Goal: Communication & Community: Answer question/provide support

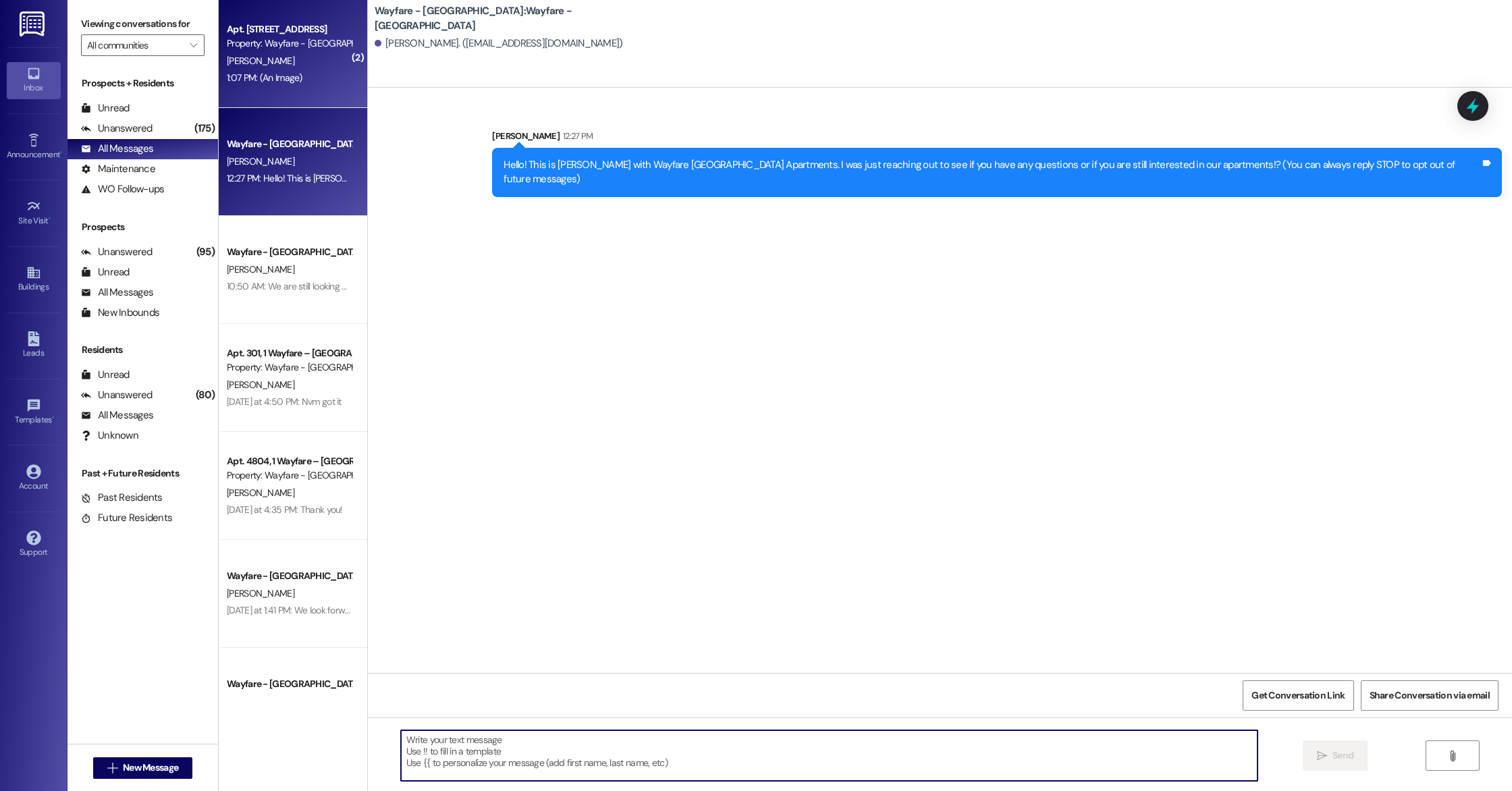
click at [261, 65] on div "[PERSON_NAME]" at bounding box center [289, 61] width 128 height 17
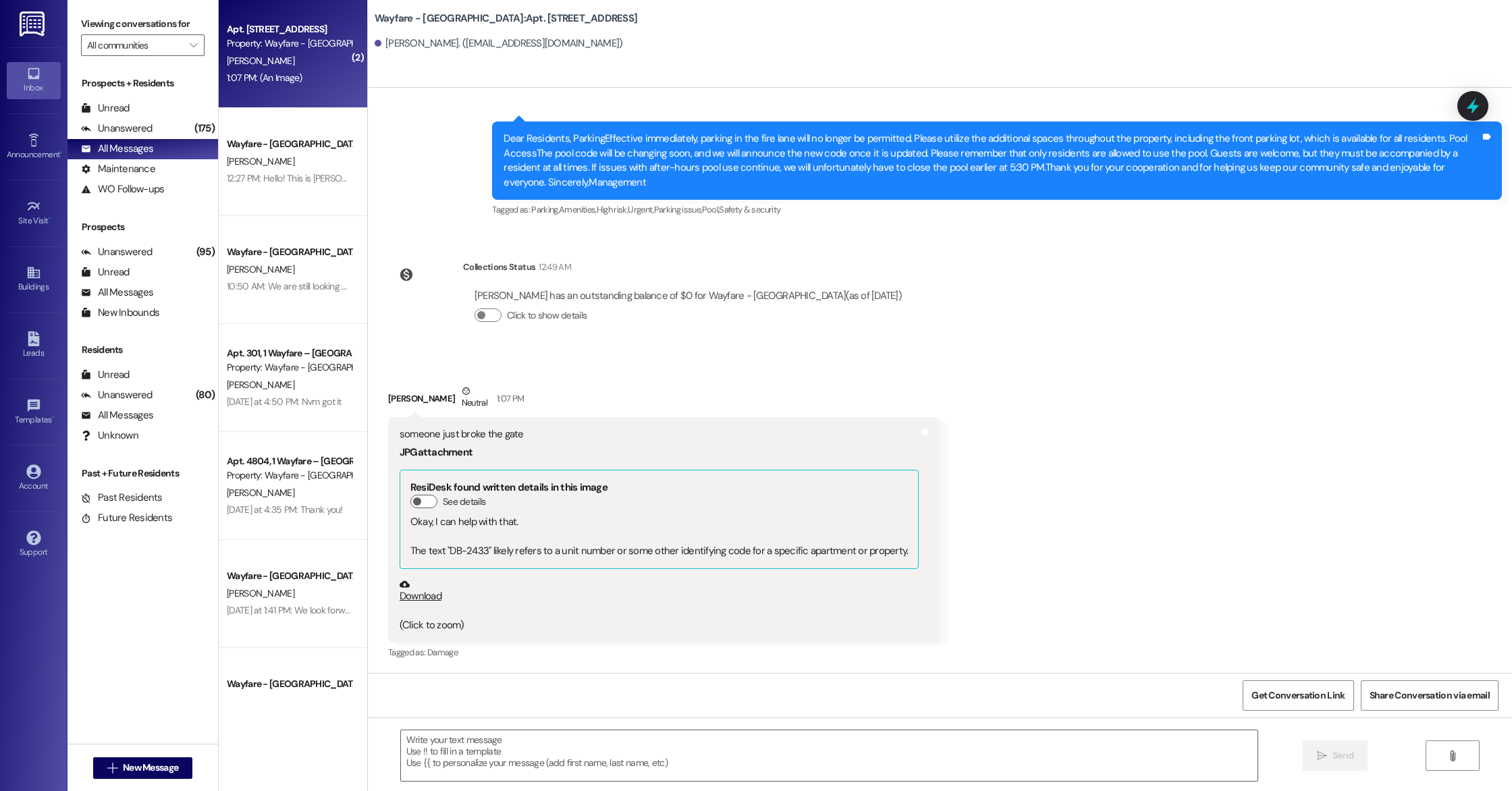
scroll to position [26420, 0]
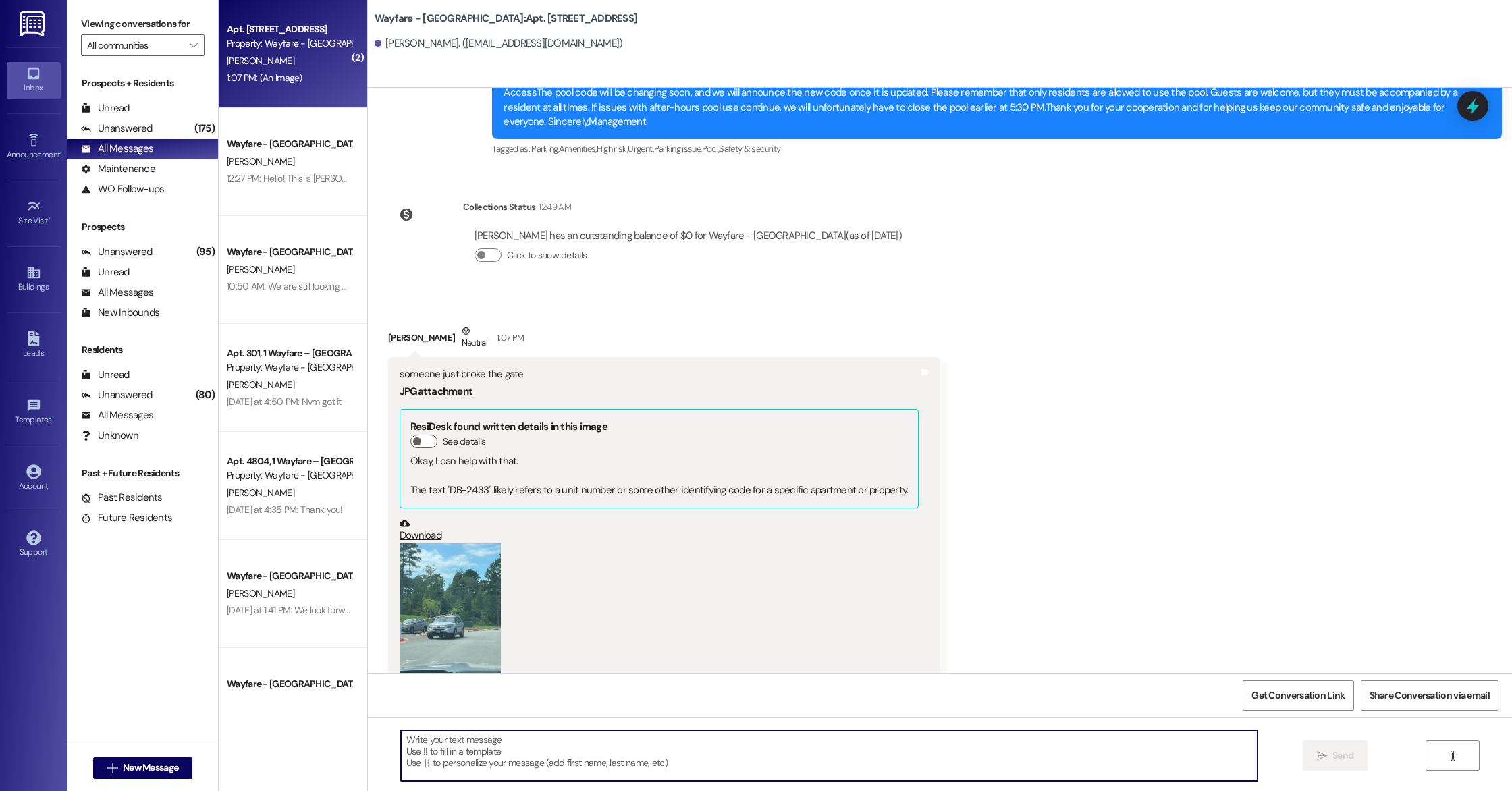
click at [513, 749] on textarea at bounding box center [829, 755] width 857 height 50
type textarea "Thank you for letting us know! We have been made aware of the situation and hav…"
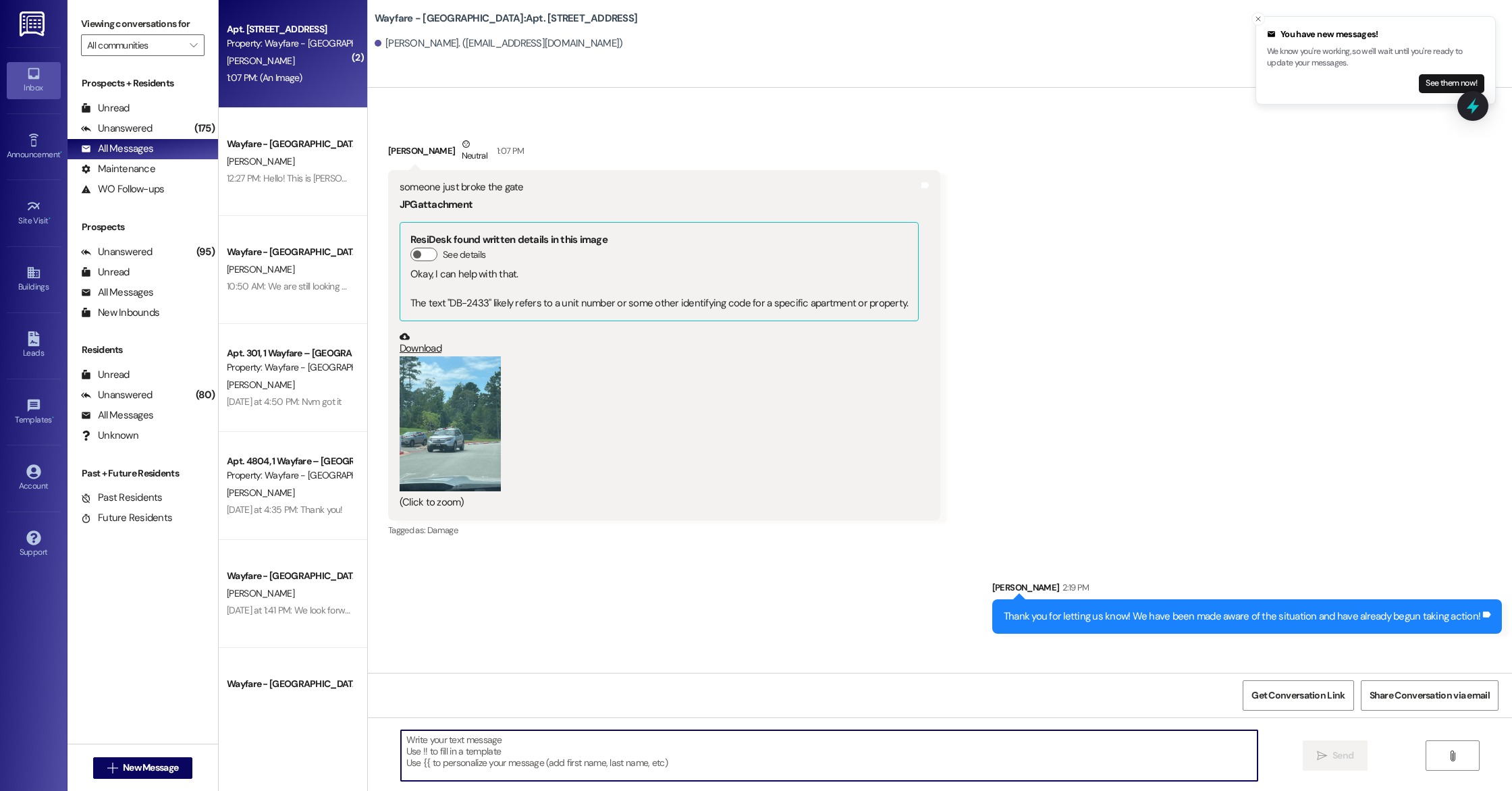
scroll to position [26607, 0]
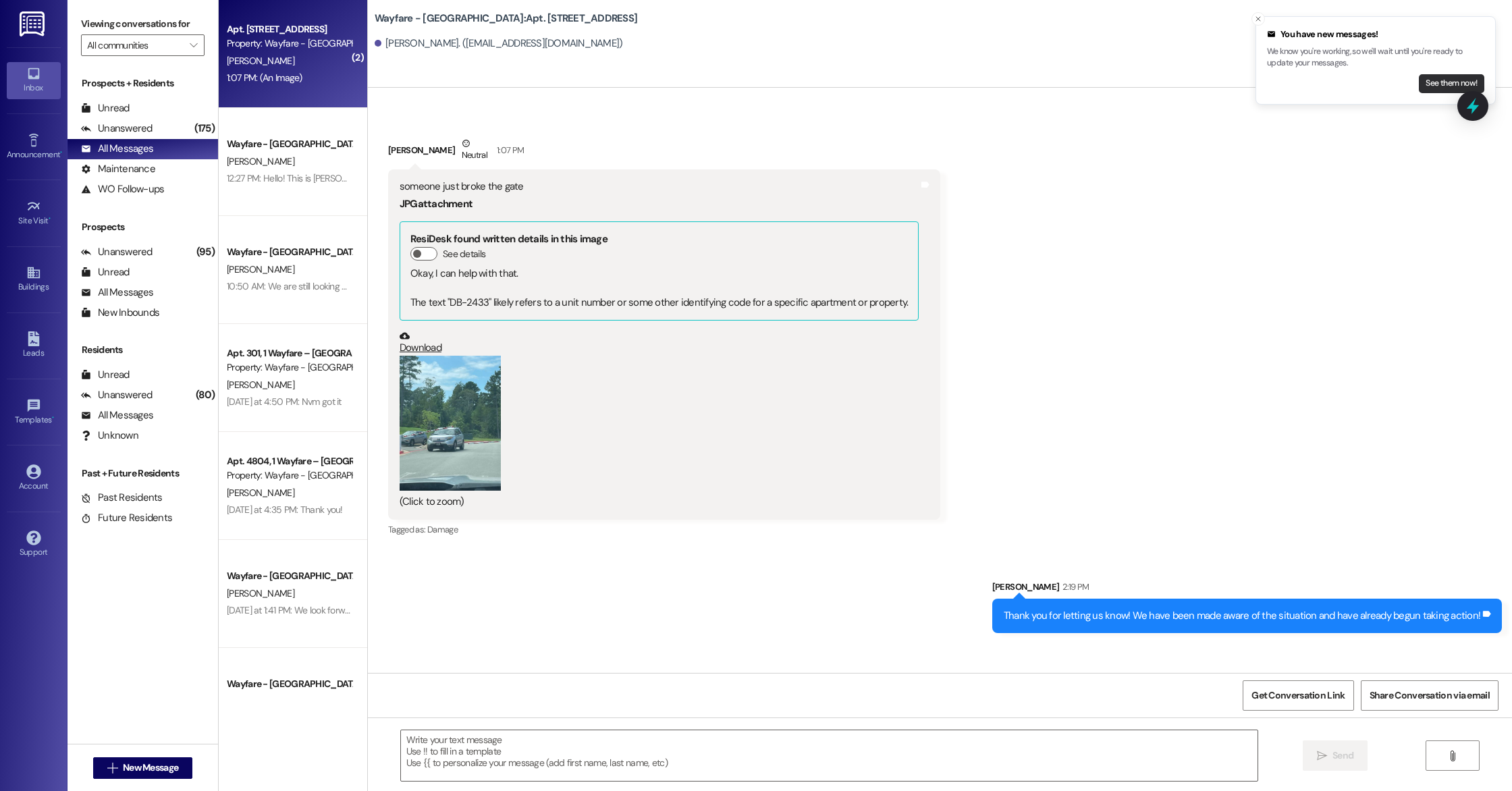
click at [1440, 79] on button "See them now!" at bounding box center [1452, 83] width 66 height 19
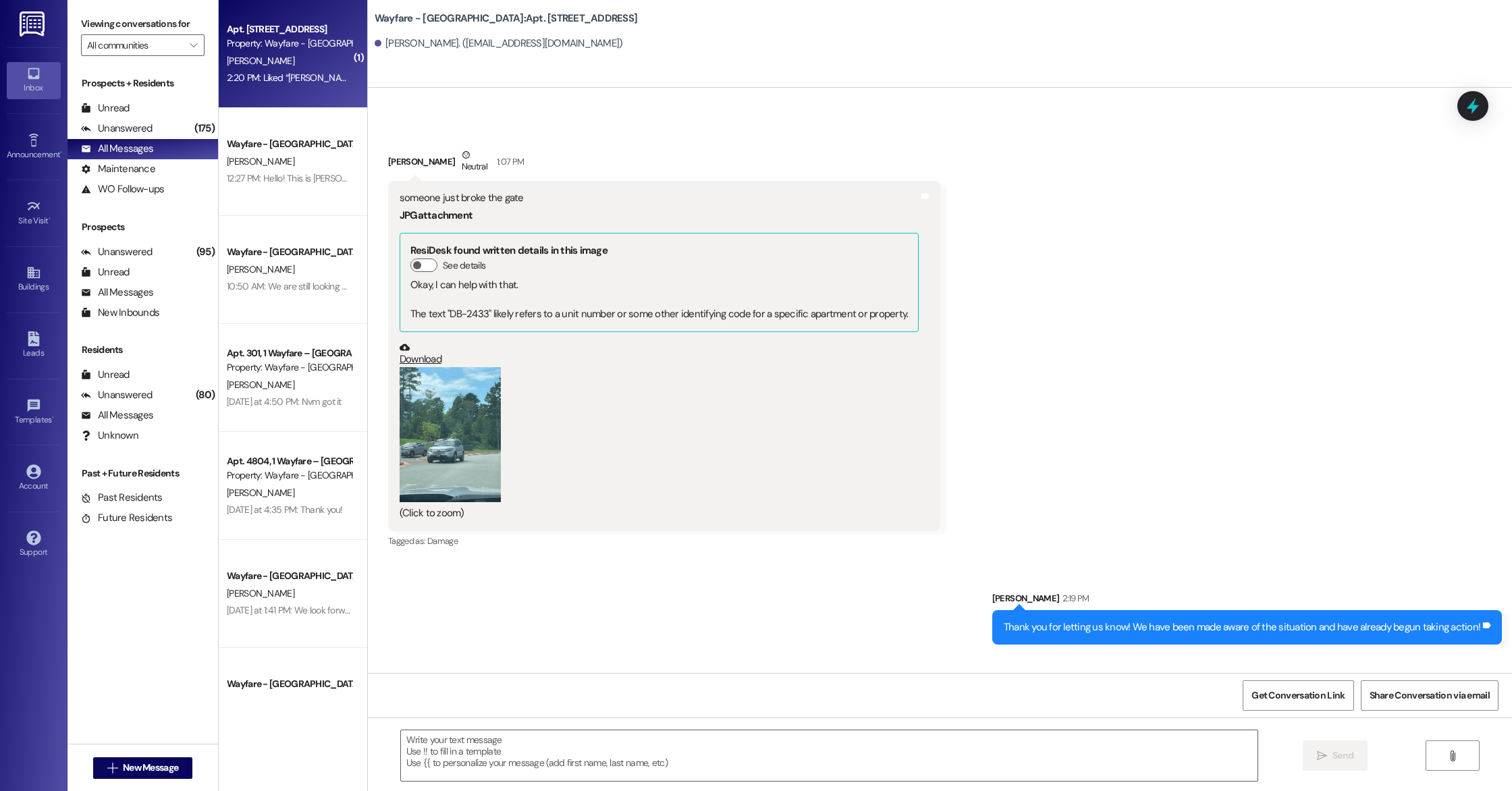
scroll to position [26628, 0]
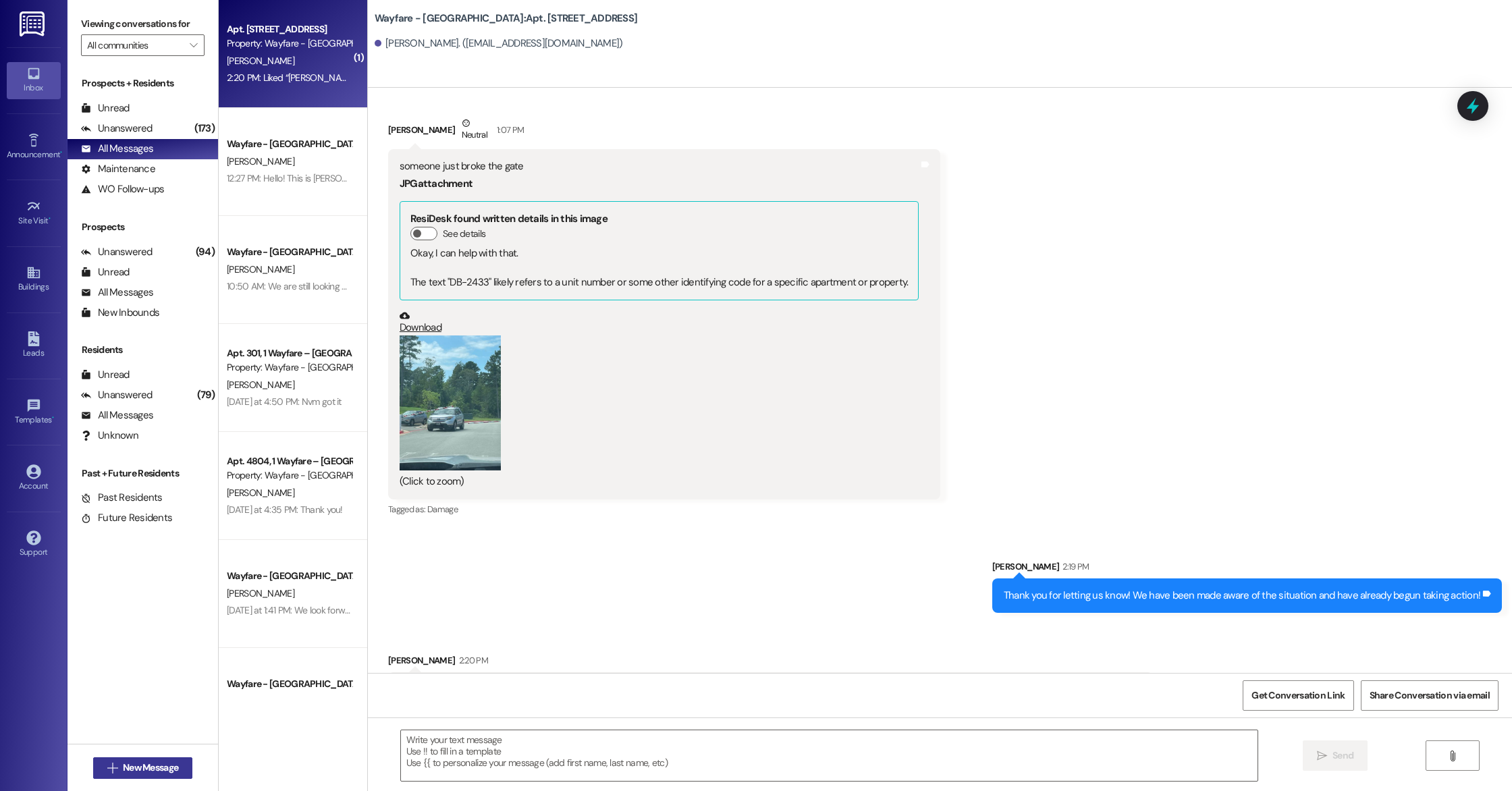
click at [152, 767] on span "New Message" at bounding box center [150, 767] width 56 height 14
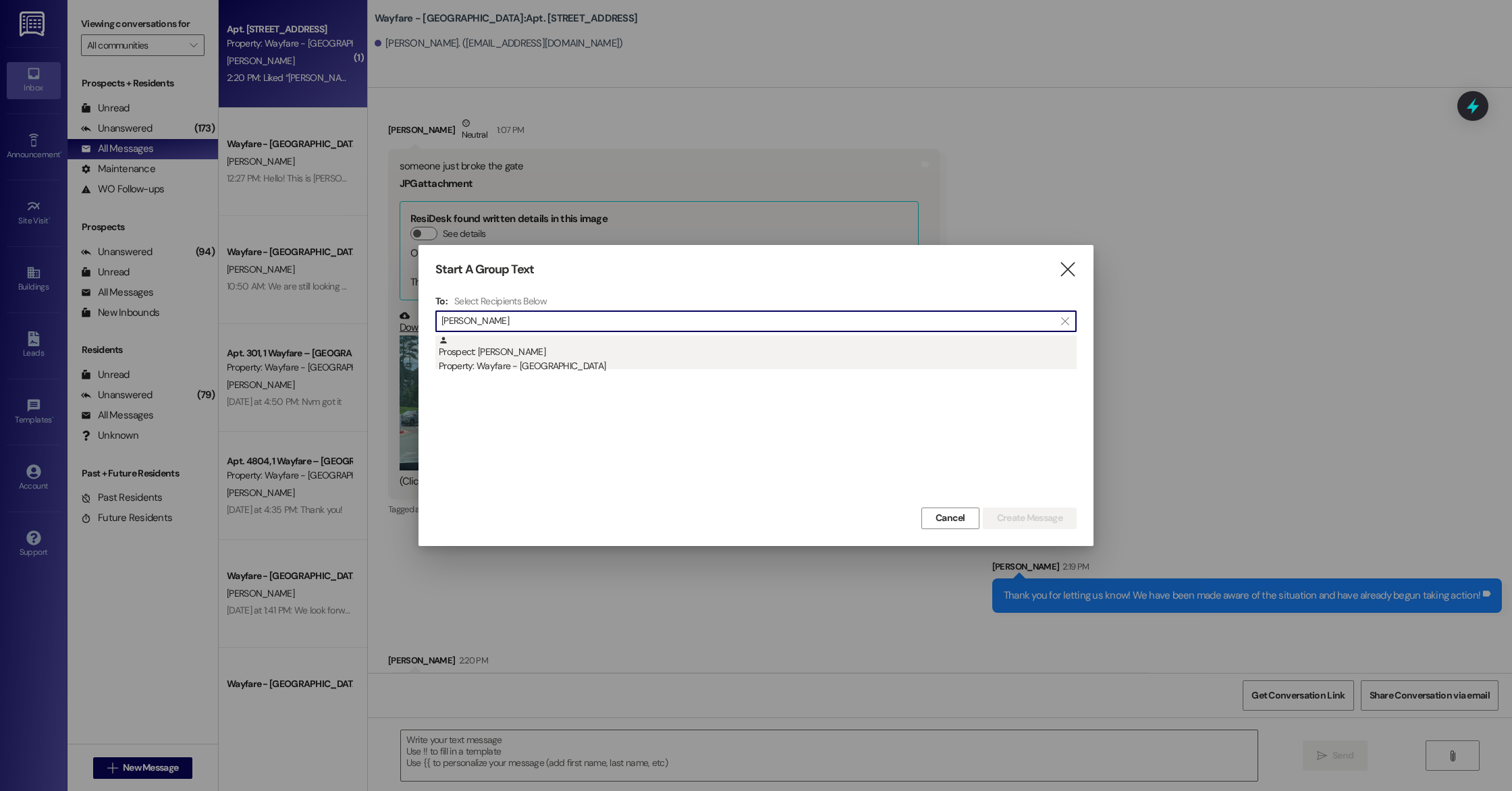
type input "[PERSON_NAME]"
click at [743, 359] on div "Property: Wayfare - [GEOGRAPHIC_DATA]" at bounding box center [758, 366] width 638 height 14
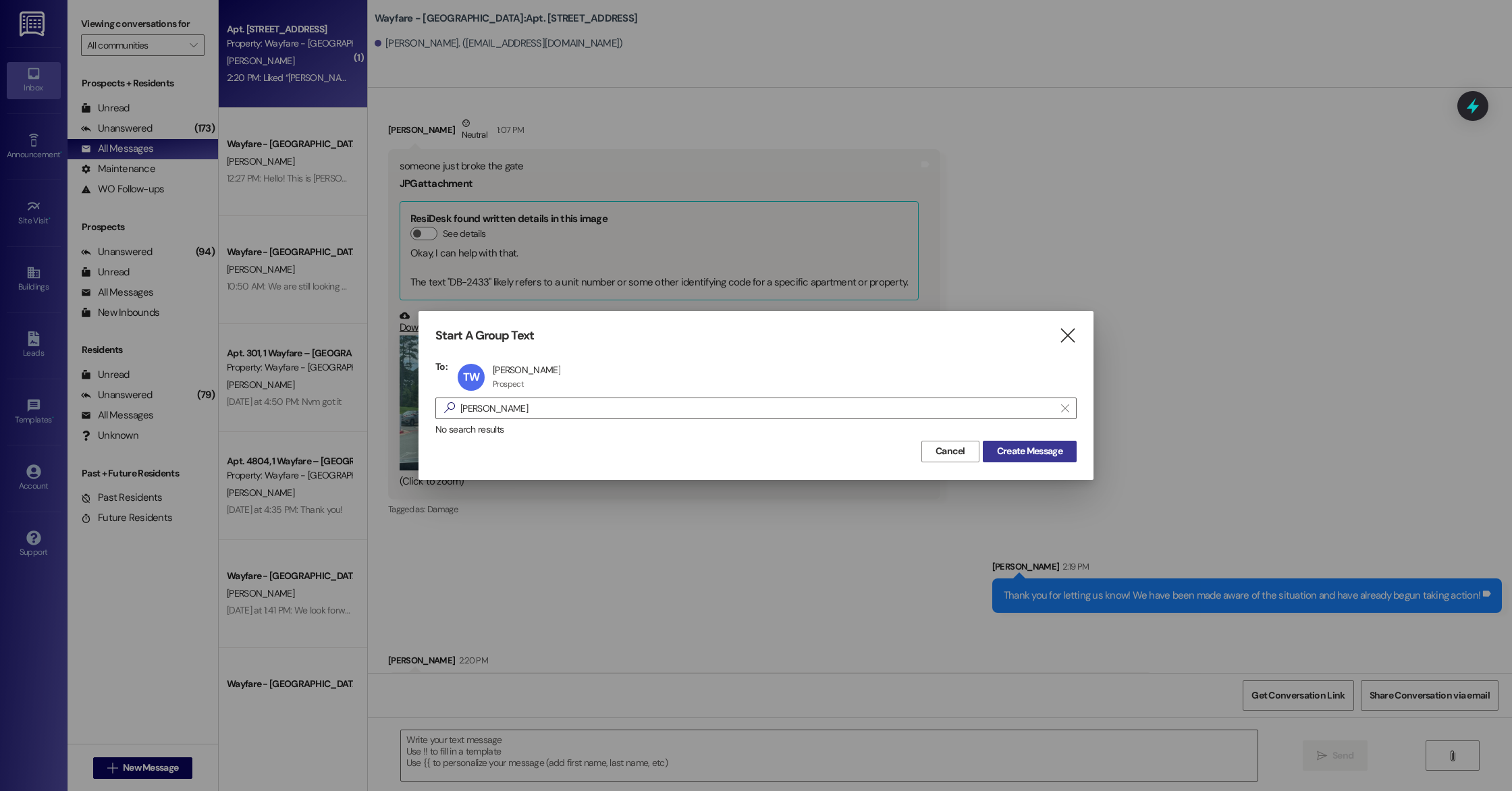
click at [1022, 451] on span "Create Message" at bounding box center [1030, 451] width 66 height 14
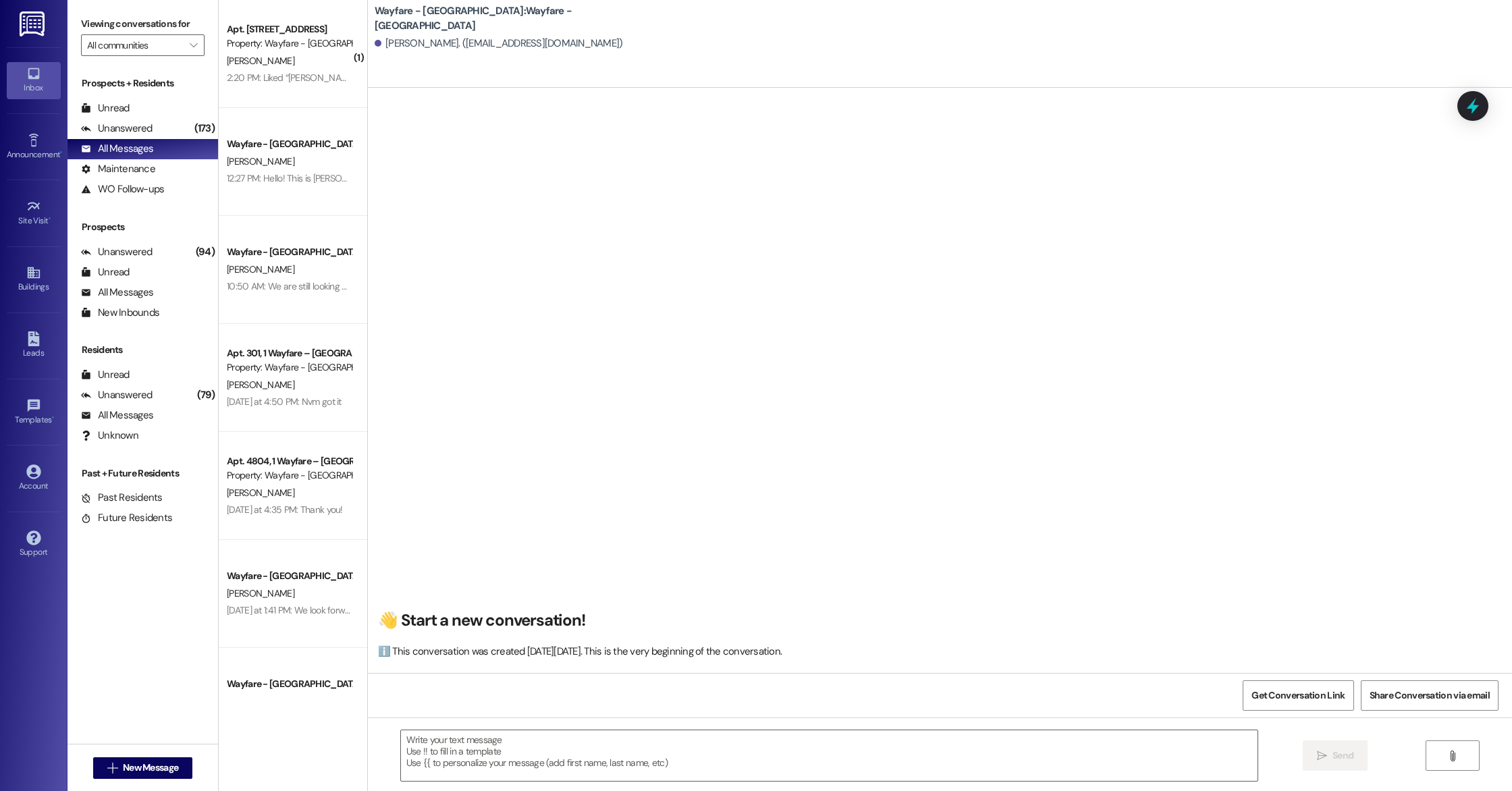
scroll to position [1, 0]
click at [496, 745] on textarea at bounding box center [829, 755] width 857 height 50
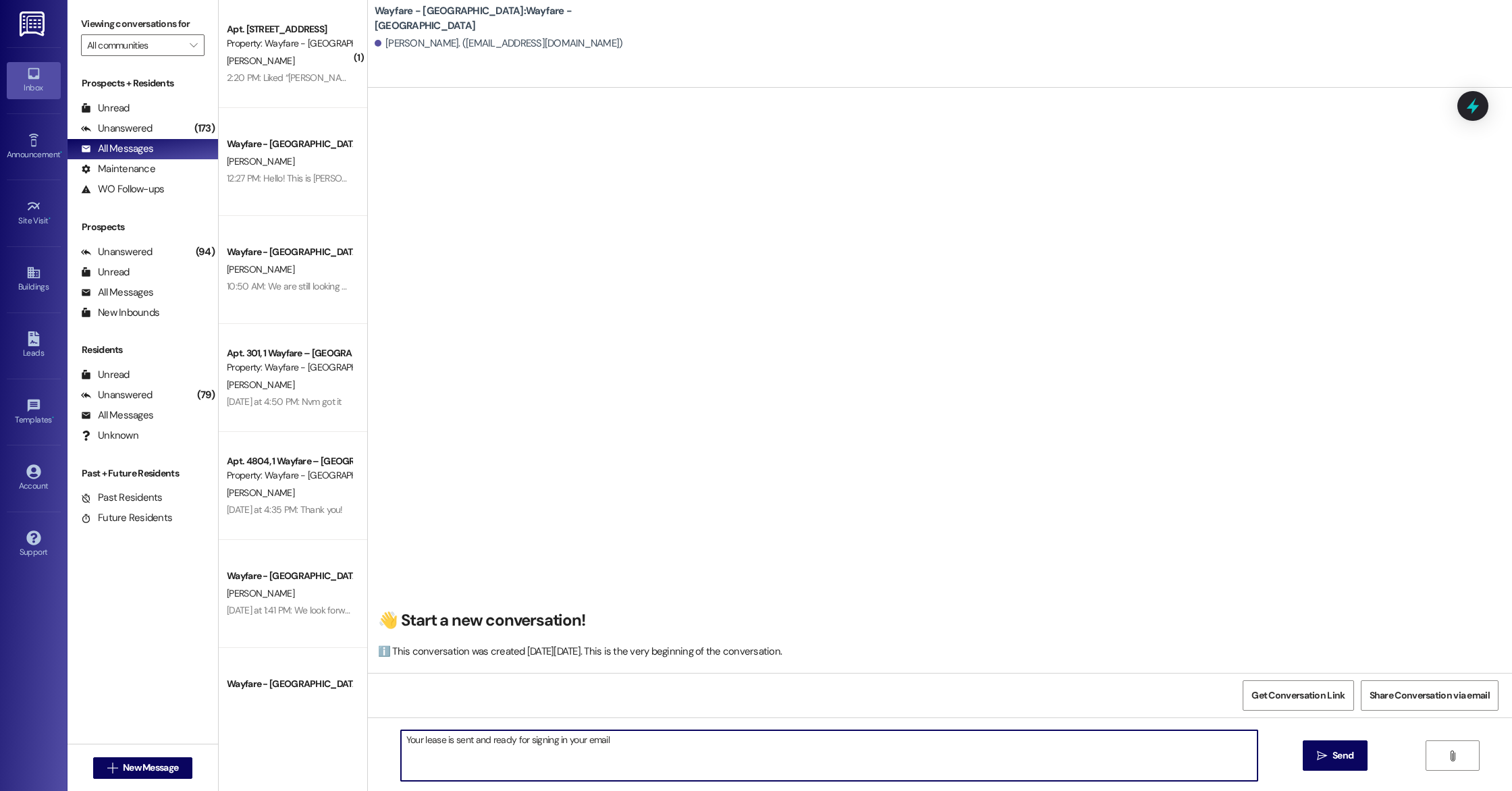
type textarea "Your lease is sent and ready for signing in your email!"
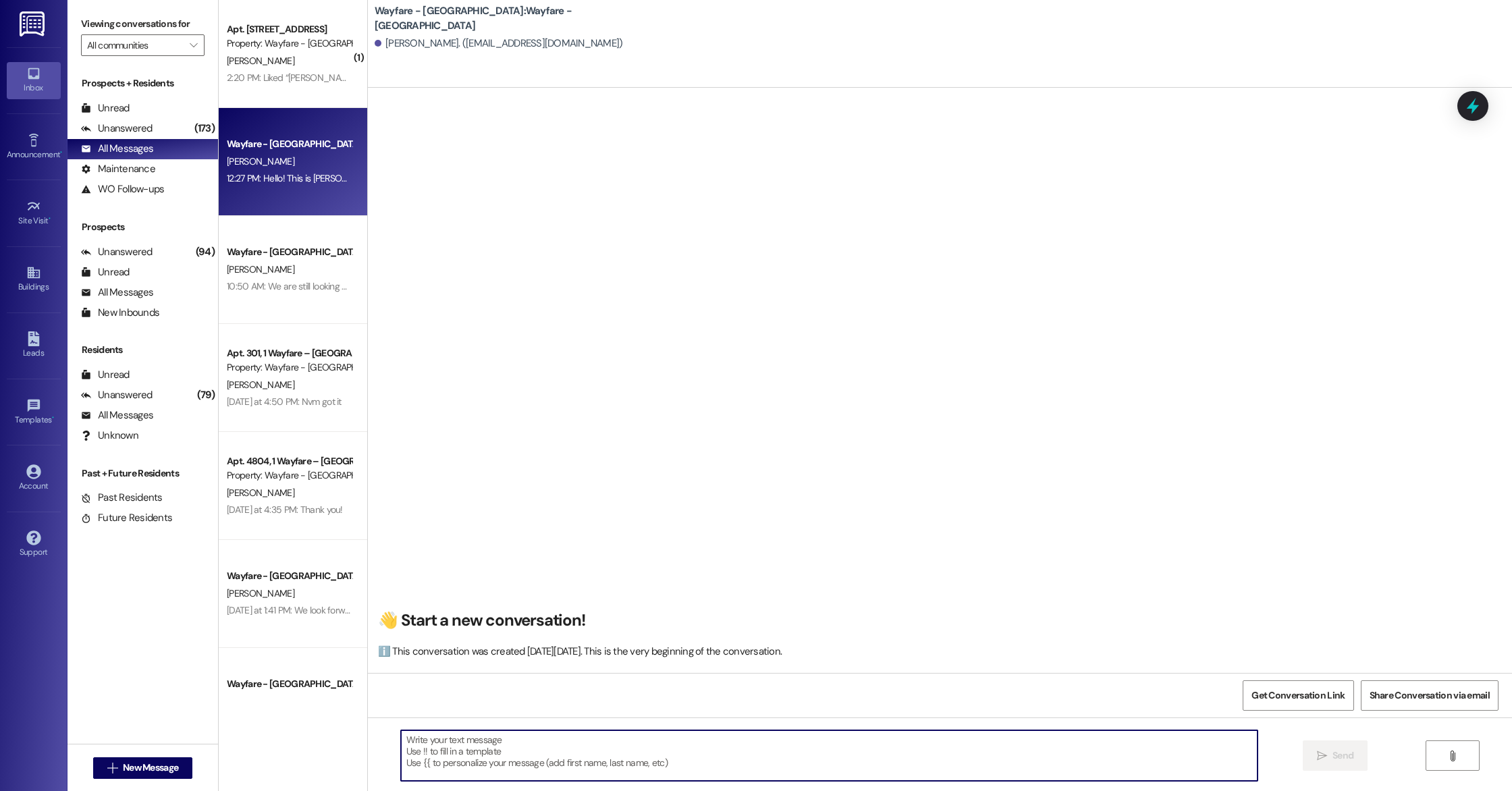
click at [274, 206] on div "Wayfare - [GEOGRAPHIC_DATA] [PERSON_NAME] 12:27 PM: Hello! This is [PERSON_NAME…" at bounding box center [292, 162] width 149 height 108
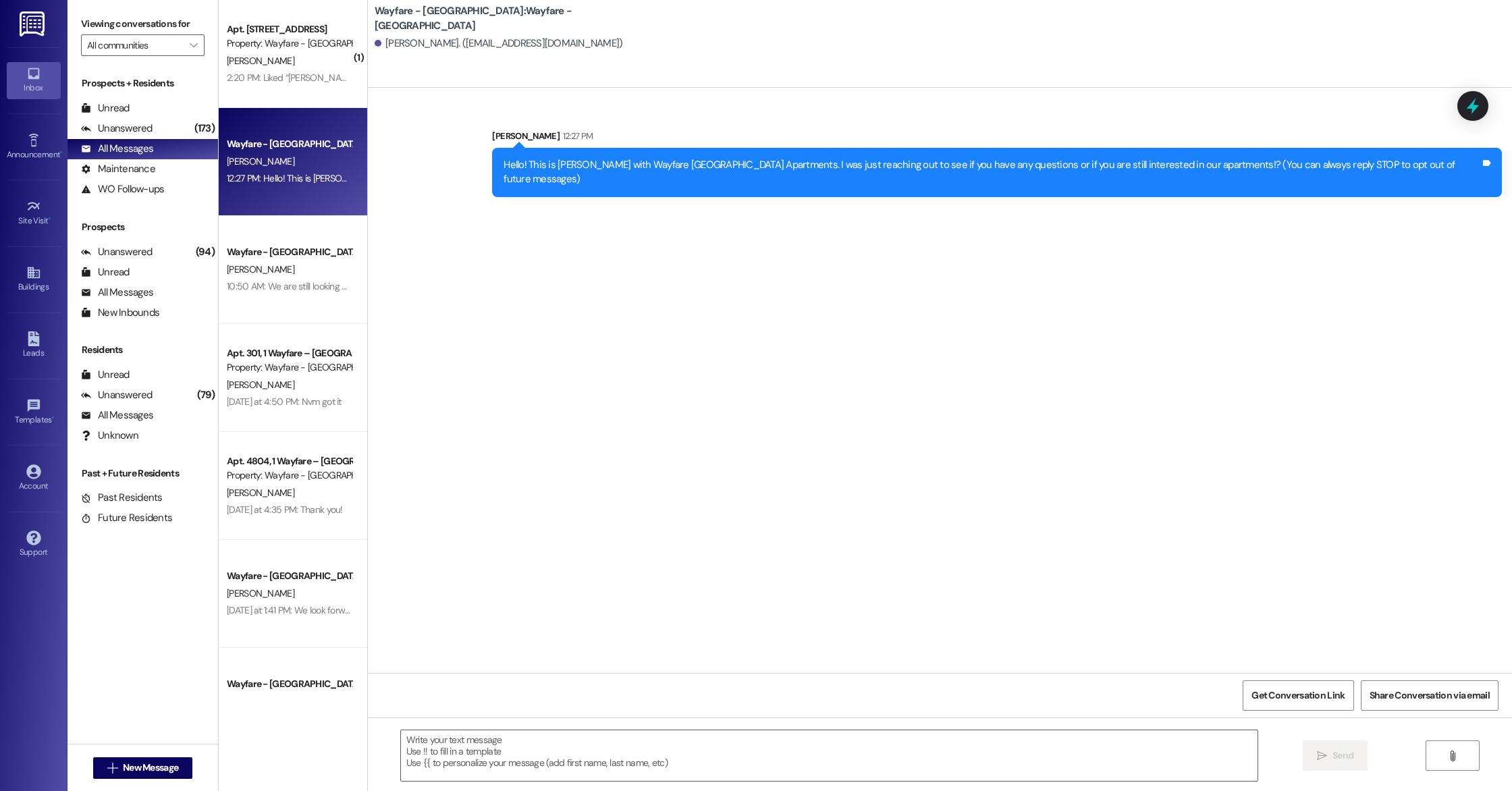
scroll to position [0, 0]
click at [158, 764] on span "New Message" at bounding box center [150, 767] width 56 height 14
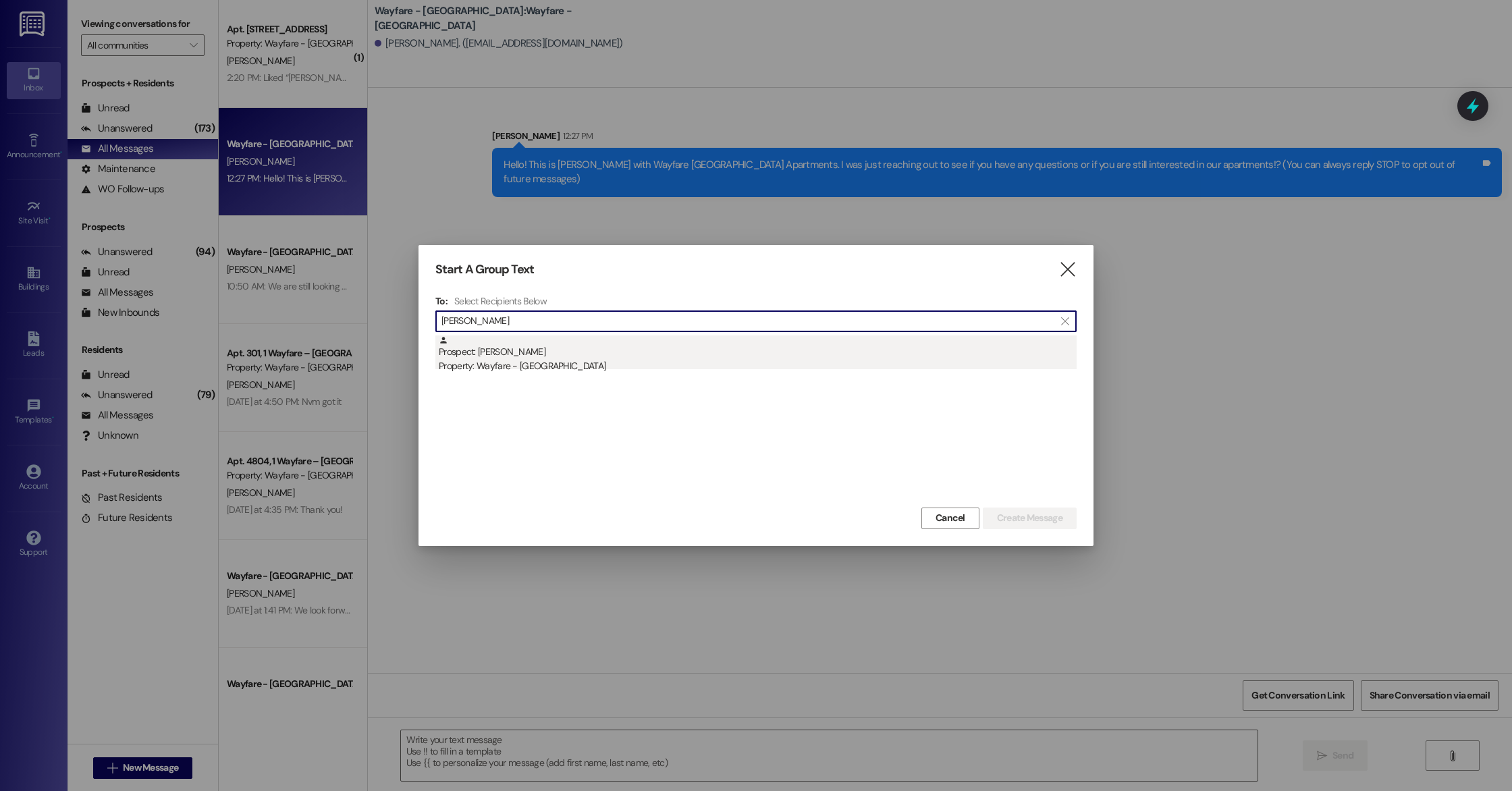
type input "[PERSON_NAME]"
click at [523, 356] on div "Prospect: [PERSON_NAME] Property: Wayfare - [GEOGRAPHIC_DATA]" at bounding box center [758, 355] width 638 height 39
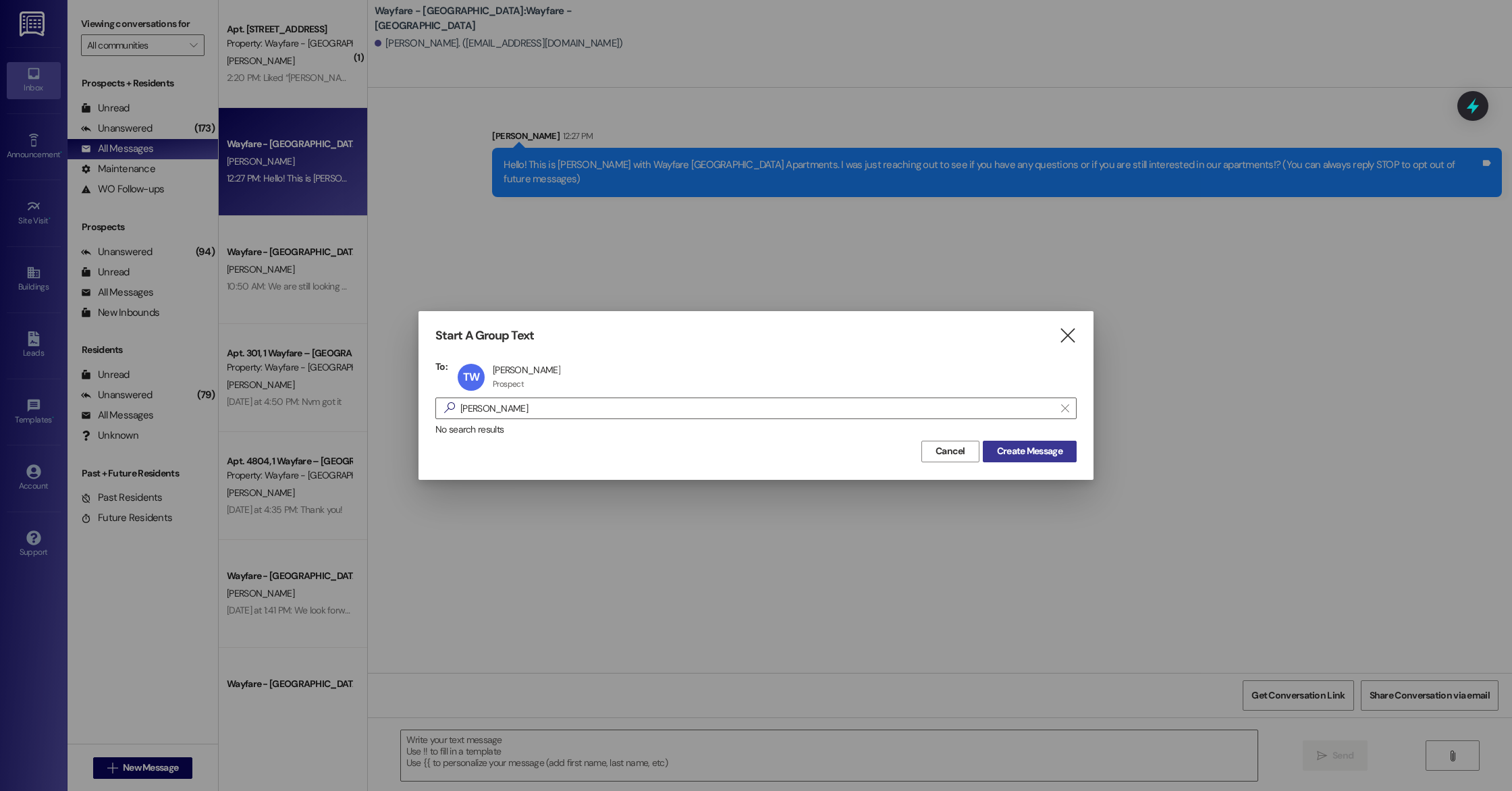
click at [1031, 450] on span "Create Message" at bounding box center [1030, 451] width 66 height 14
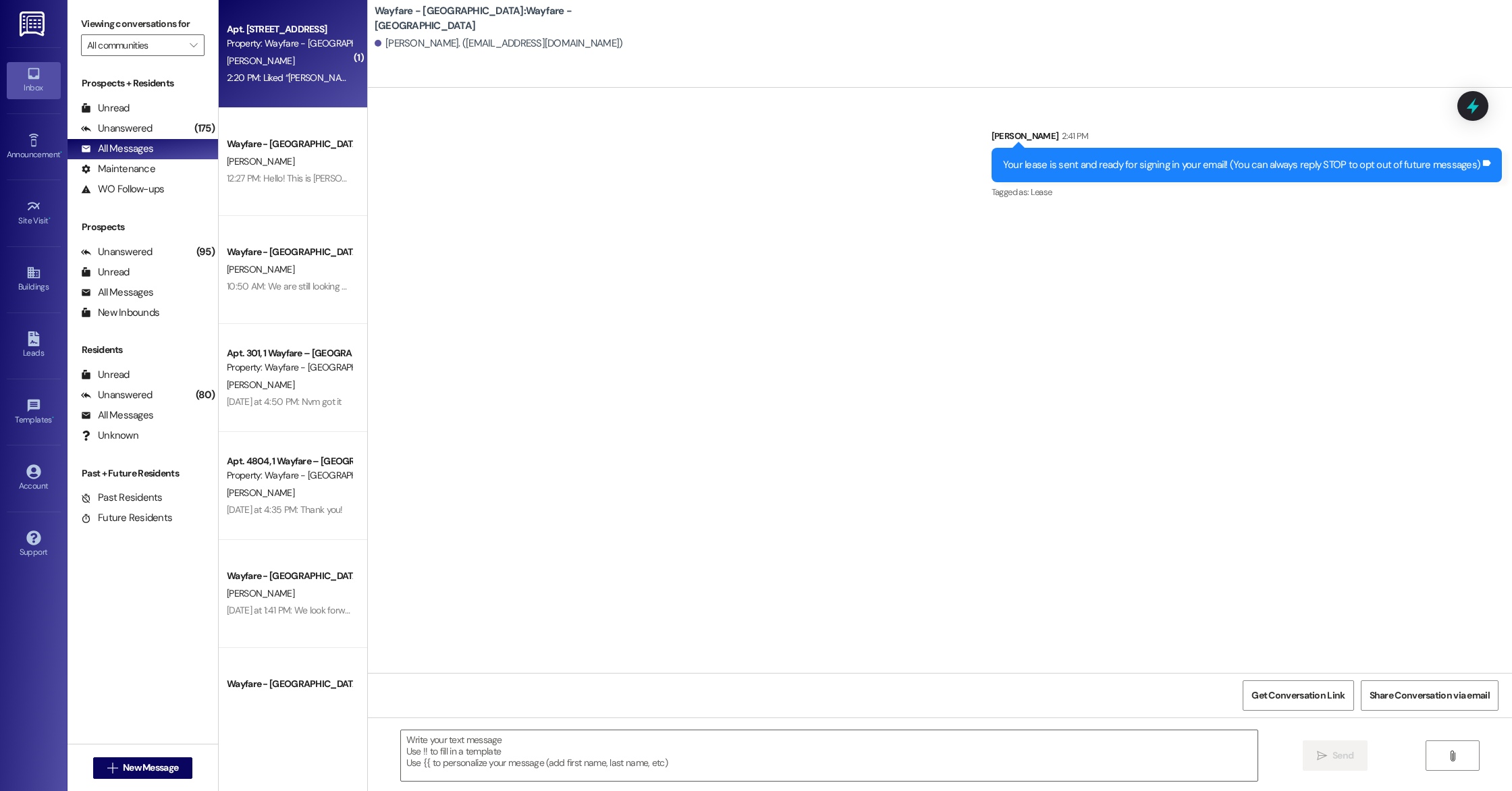
click at [304, 84] on div "2:20 PM: Liked “[PERSON_NAME] (Wayfare - [GEOGRAPHIC_DATA]): Thank you for lett…" at bounding box center [289, 78] width 128 height 17
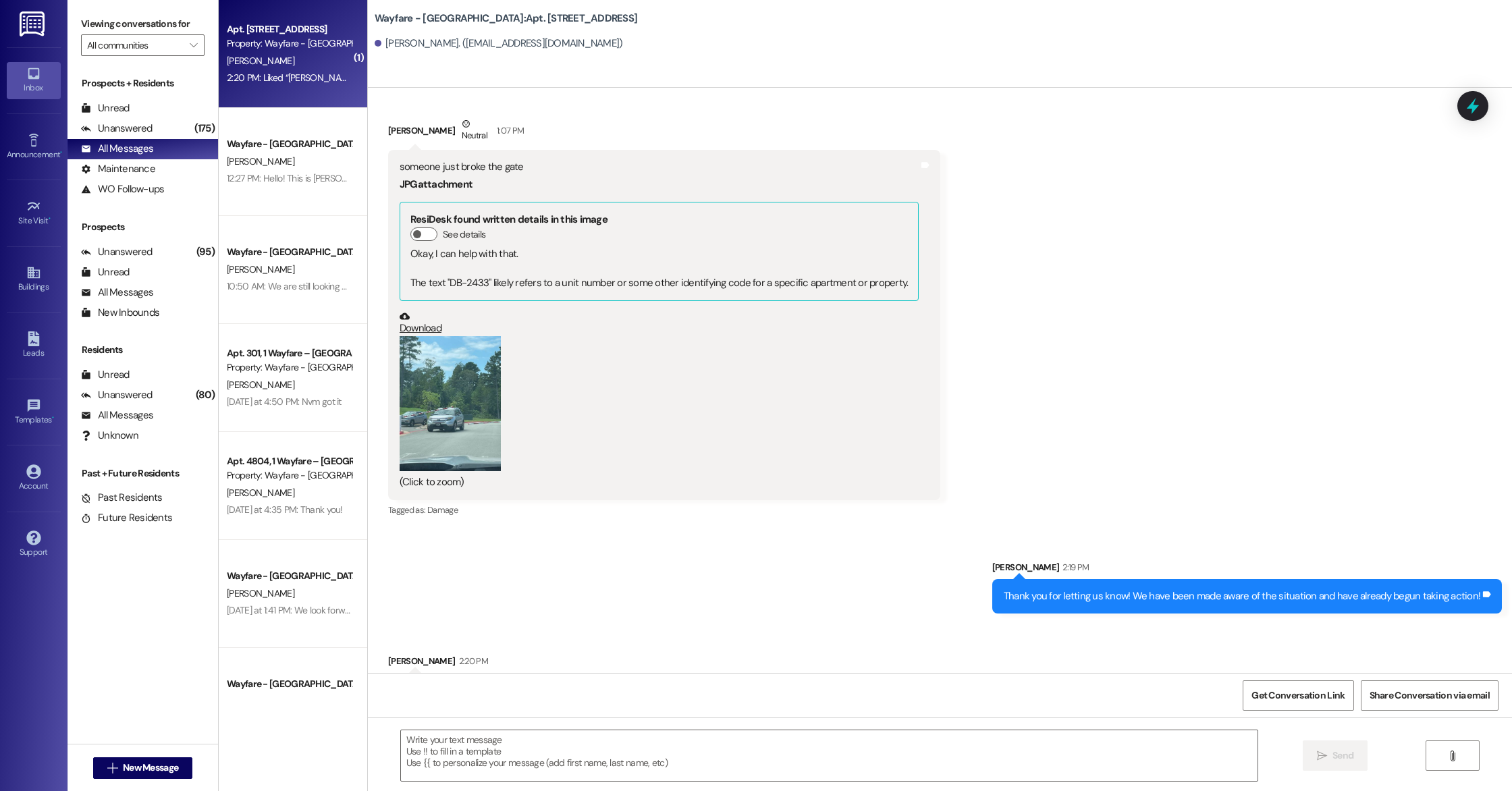
scroll to position [26628, 0]
click at [139, 149] on div "All Messages" at bounding box center [117, 148] width 72 height 14
click at [136, 289] on div "All Messages" at bounding box center [117, 292] width 72 height 14
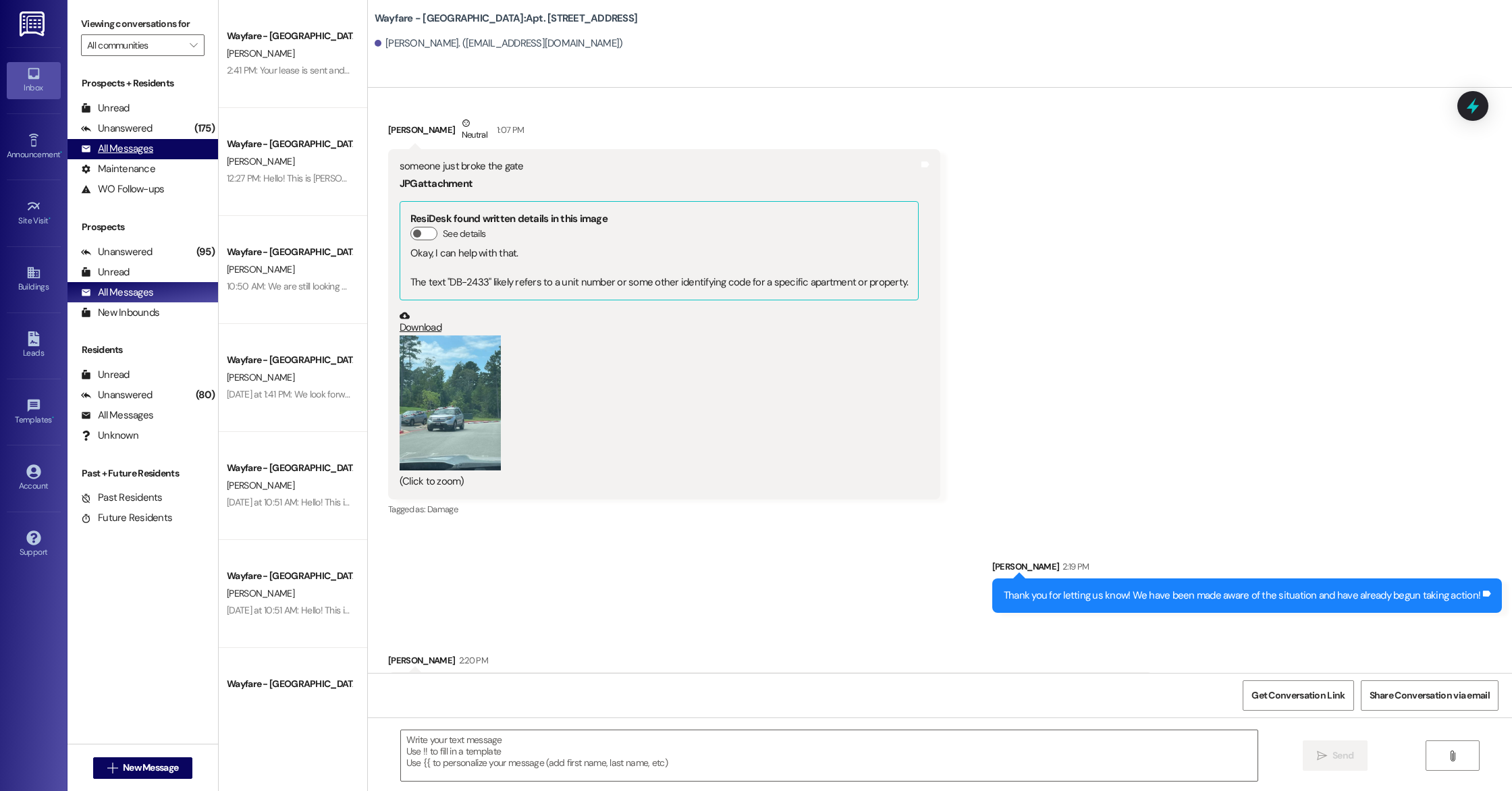
click at [123, 147] on div "All Messages" at bounding box center [117, 148] width 72 height 14
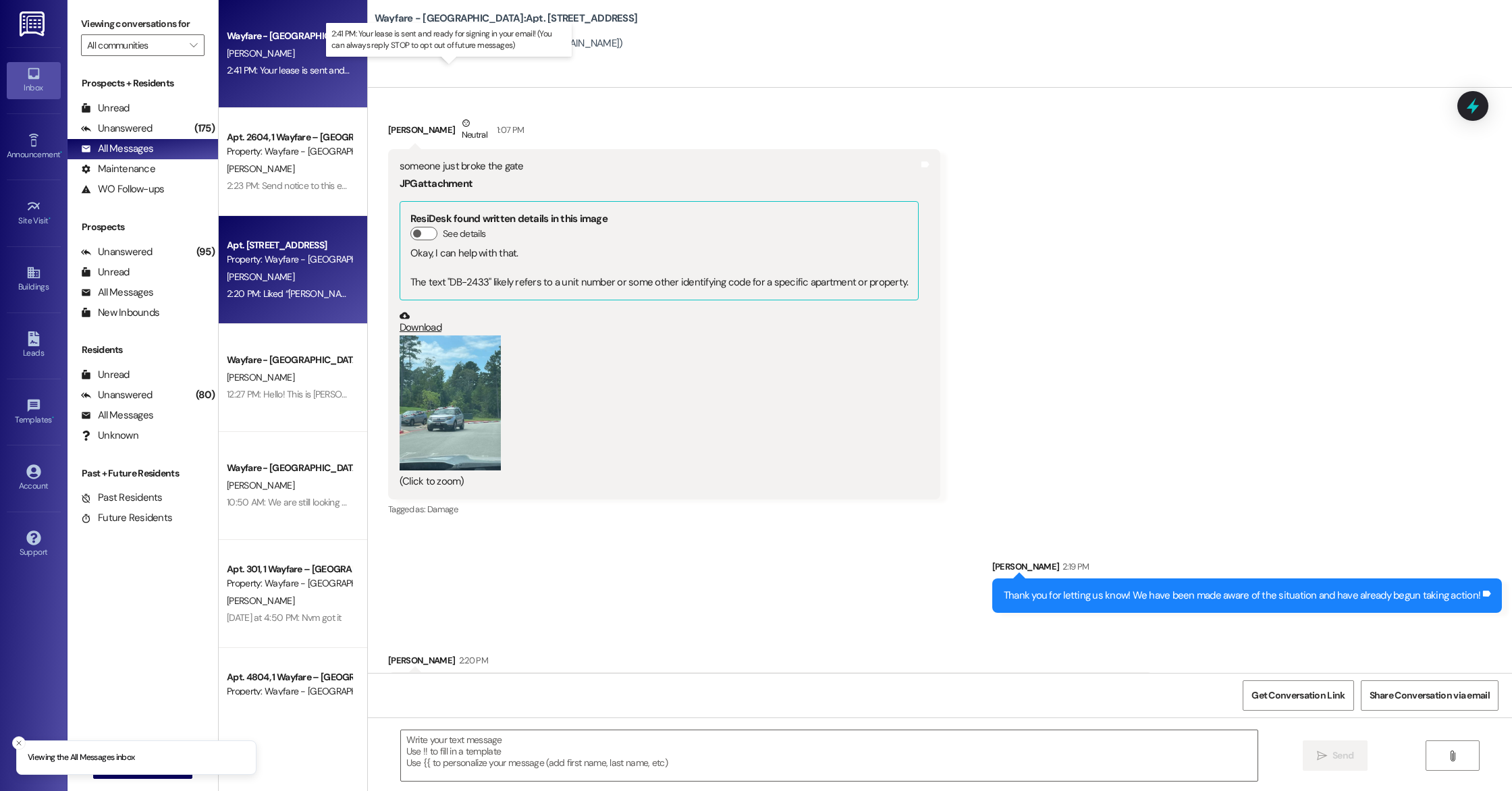
click at [265, 66] on div "2:41 PM: Your lease is sent and ready for signing in your email! (You can alway…" at bounding box center [463, 70] width 472 height 12
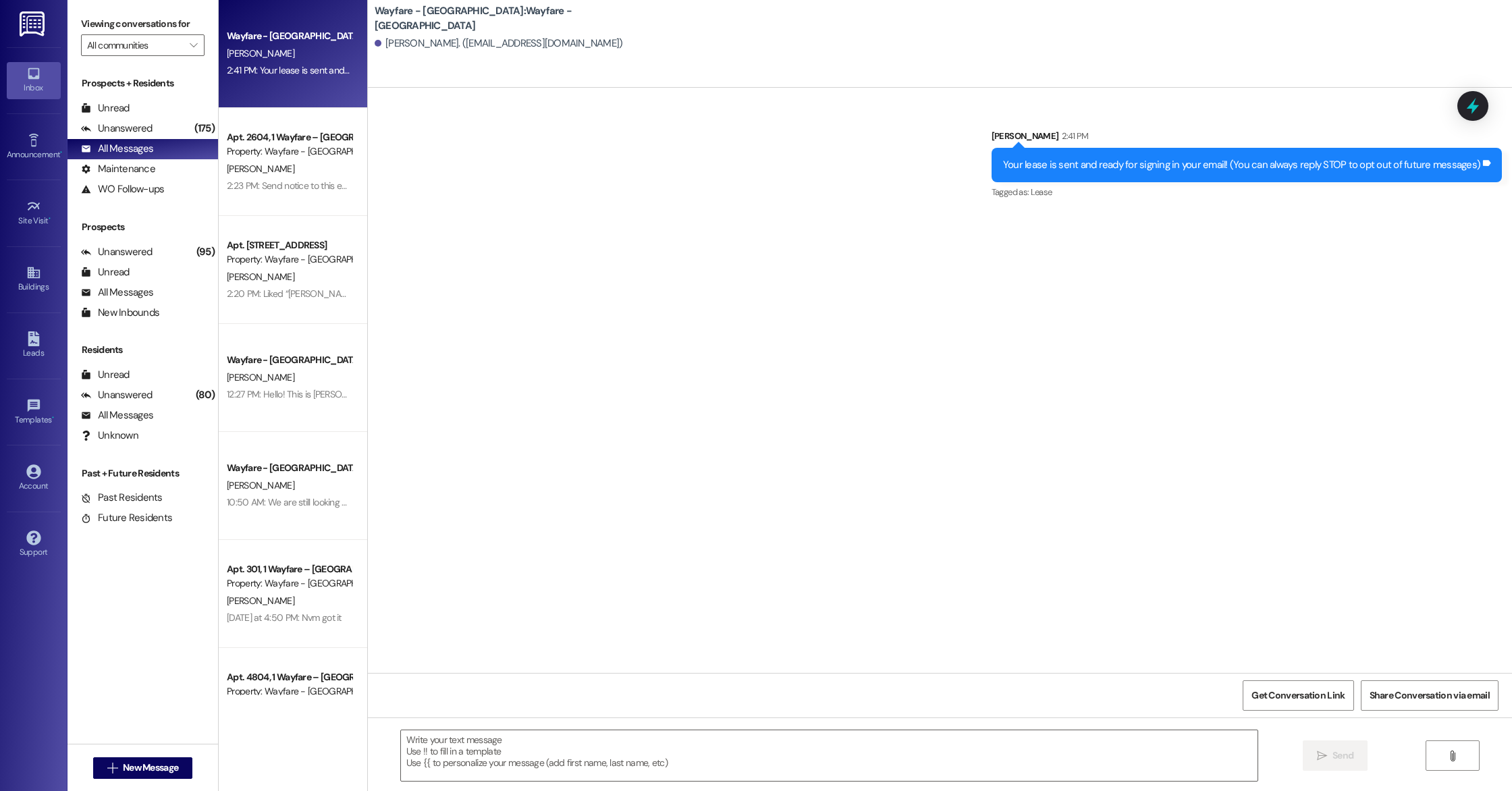
scroll to position [0, 0]
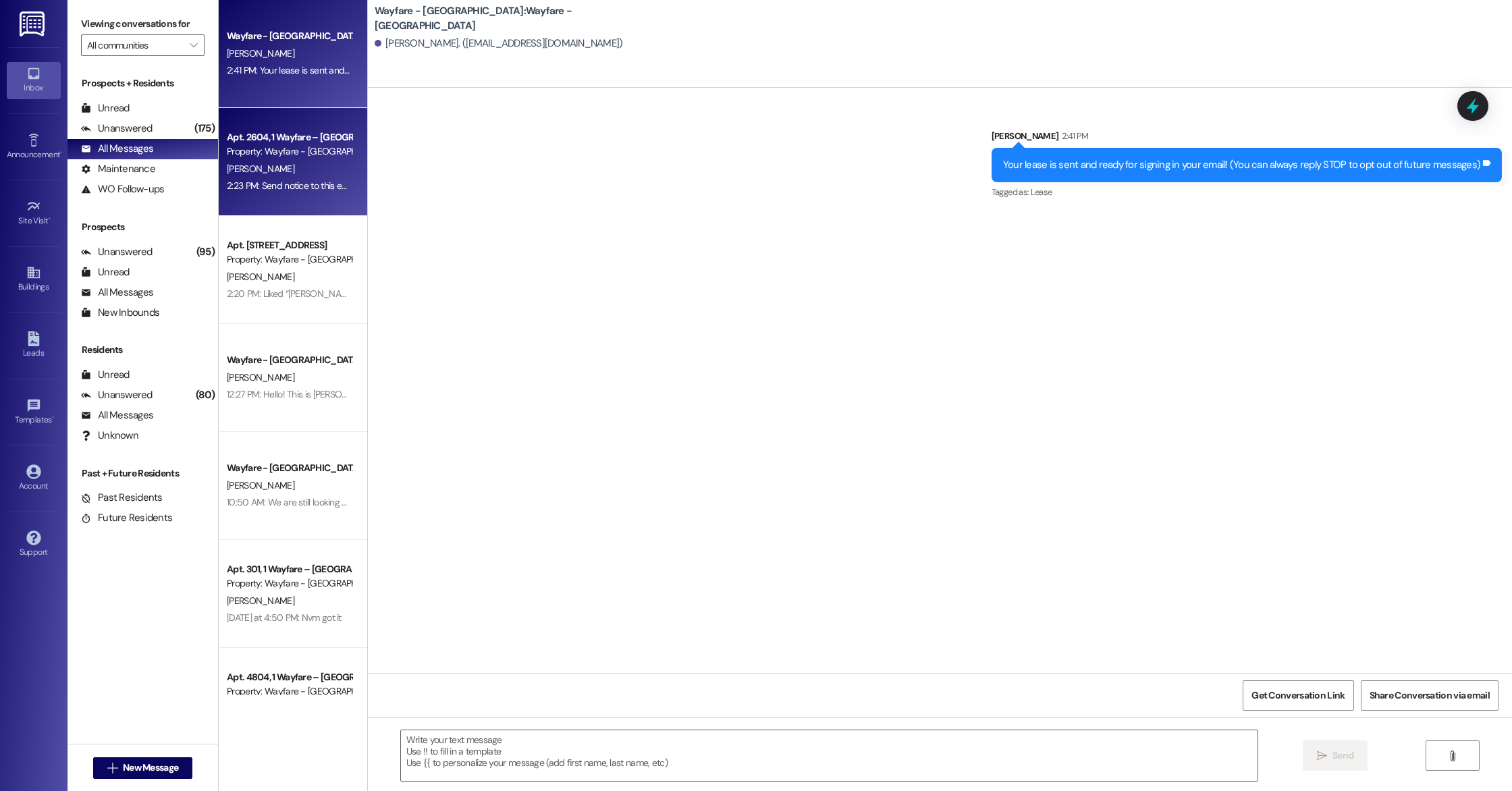
click at [301, 177] on div "2:23 PM: Send notice to this email! [EMAIL_ADDRESS][DOMAIN_NAME] 2:23 PM: Send …" at bounding box center [289, 186] width 128 height 17
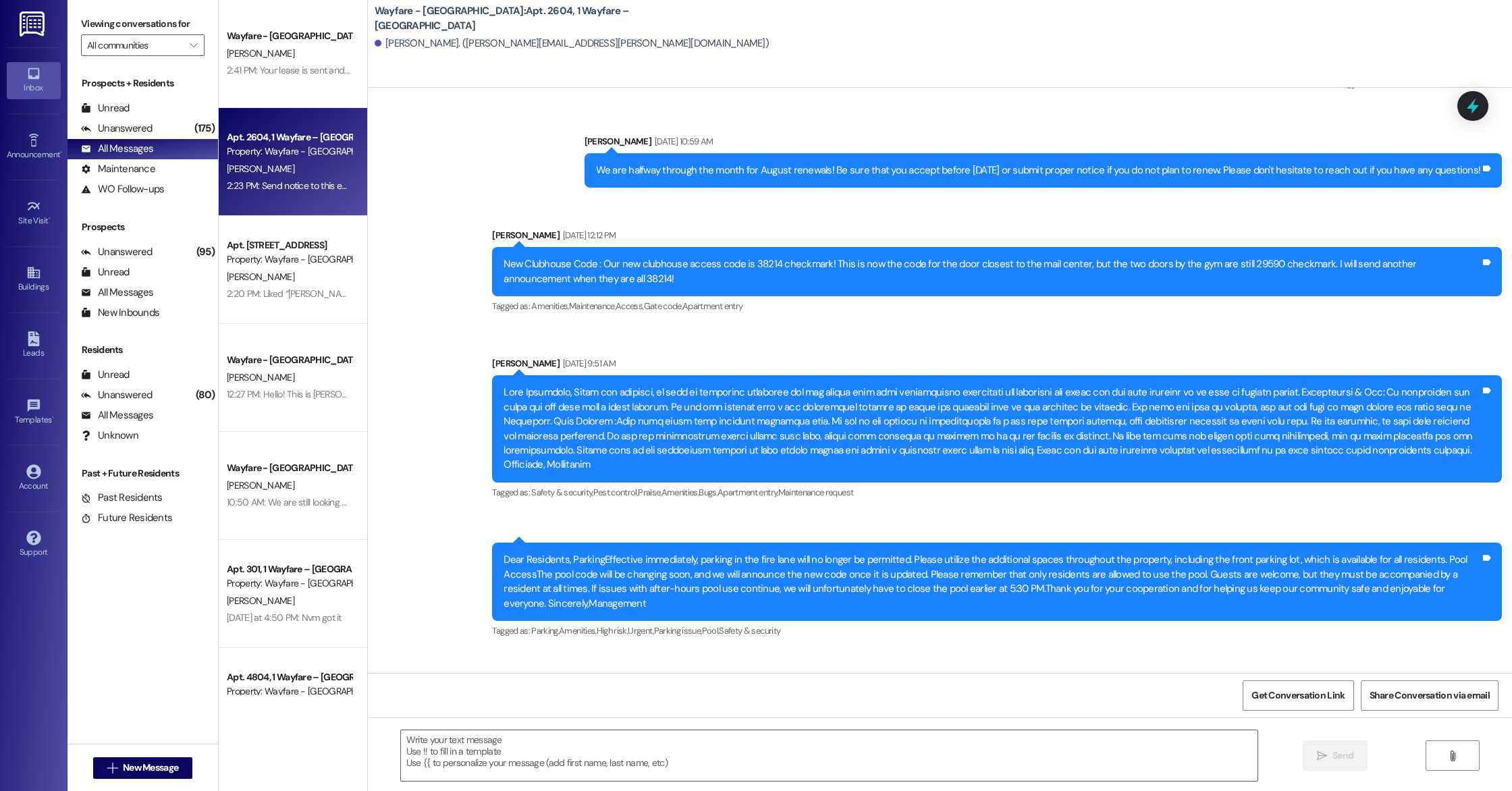
scroll to position [9592, 0]
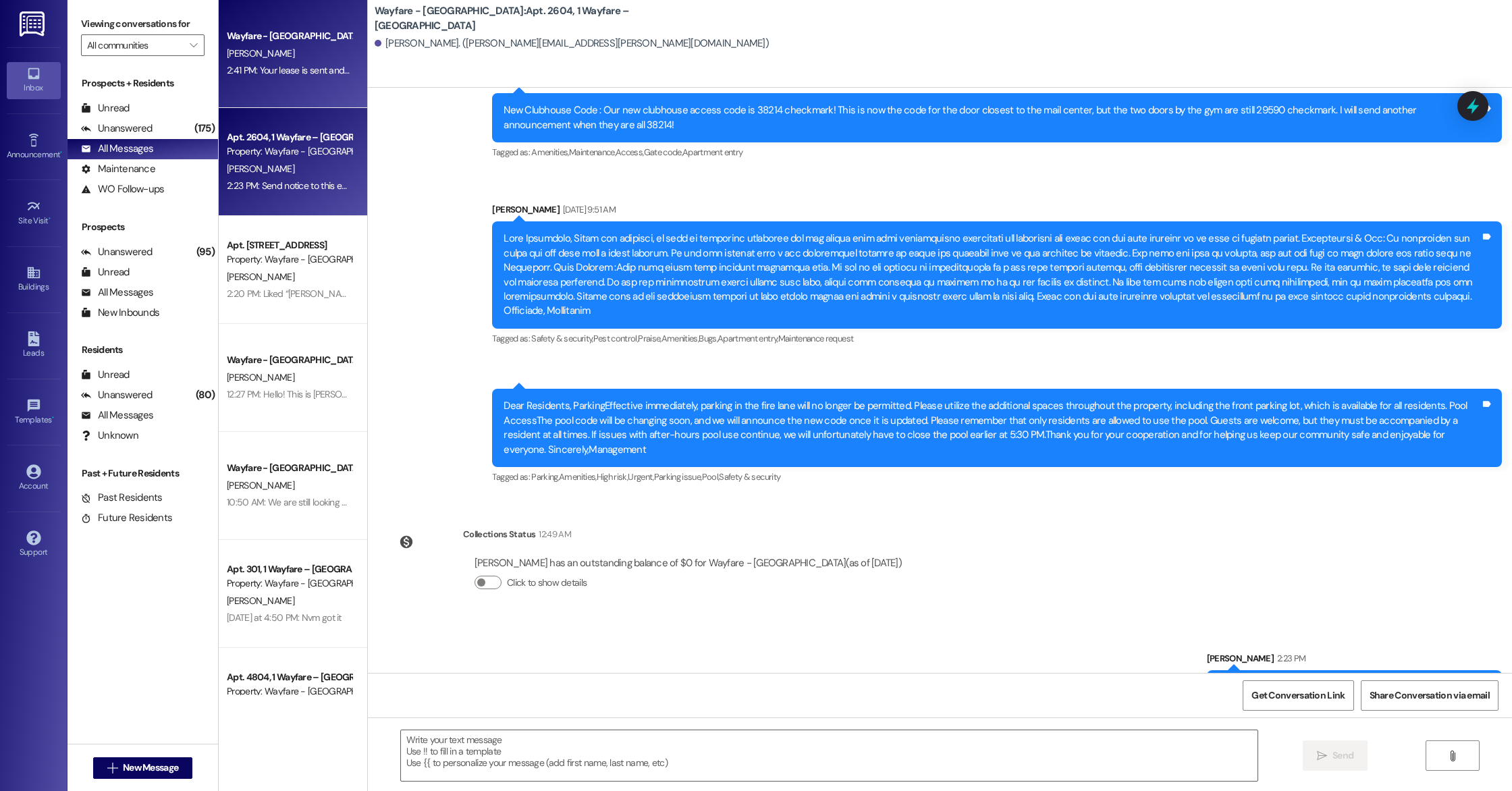
click at [270, 91] on div "Wayfare - [GEOGRAPHIC_DATA] [PERSON_NAME] 2:41 PM: Your lease is sent and ready…" at bounding box center [292, 54] width 149 height 108
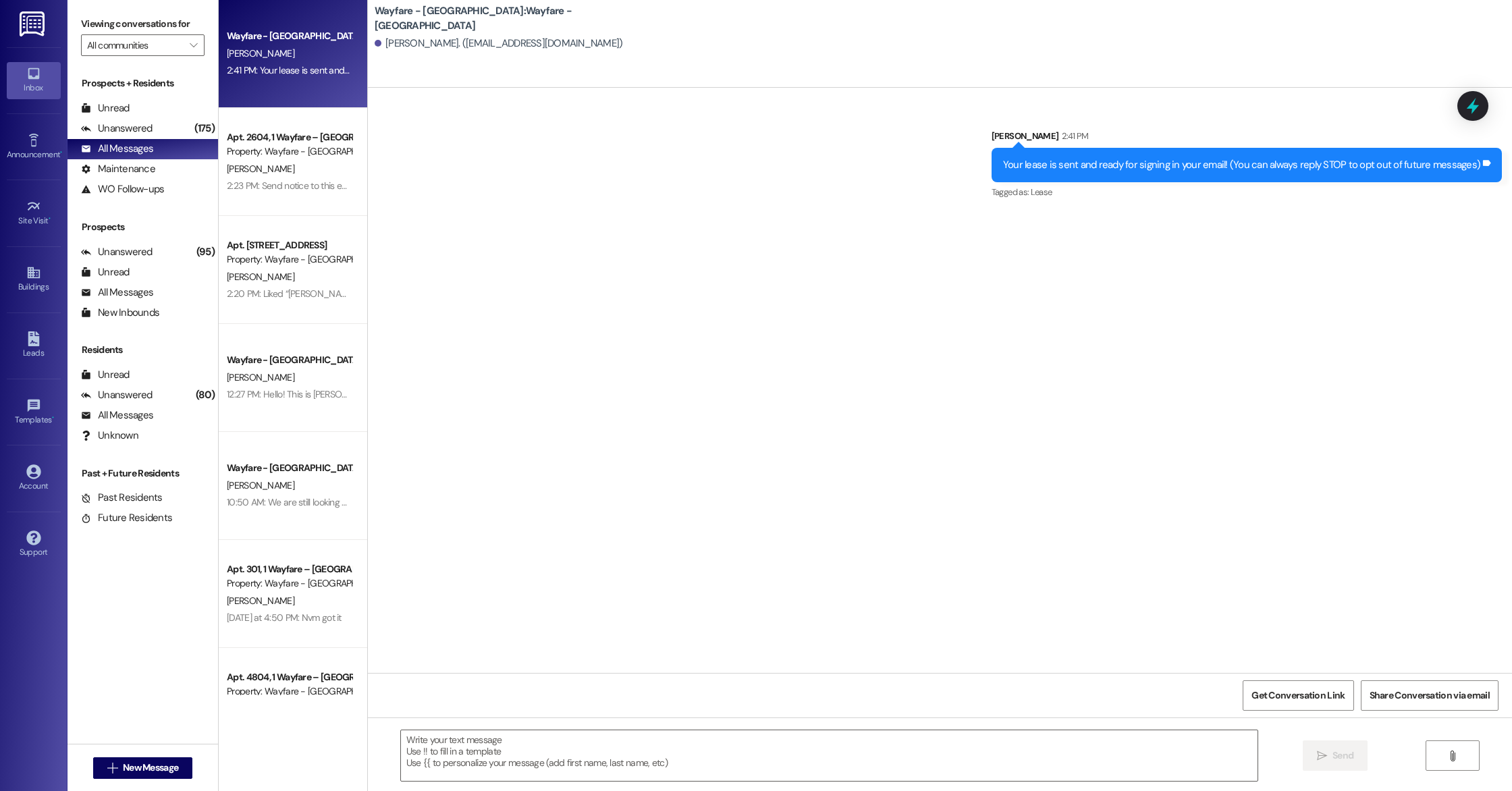
scroll to position [0, 0]
